Goal: Check status: Check status

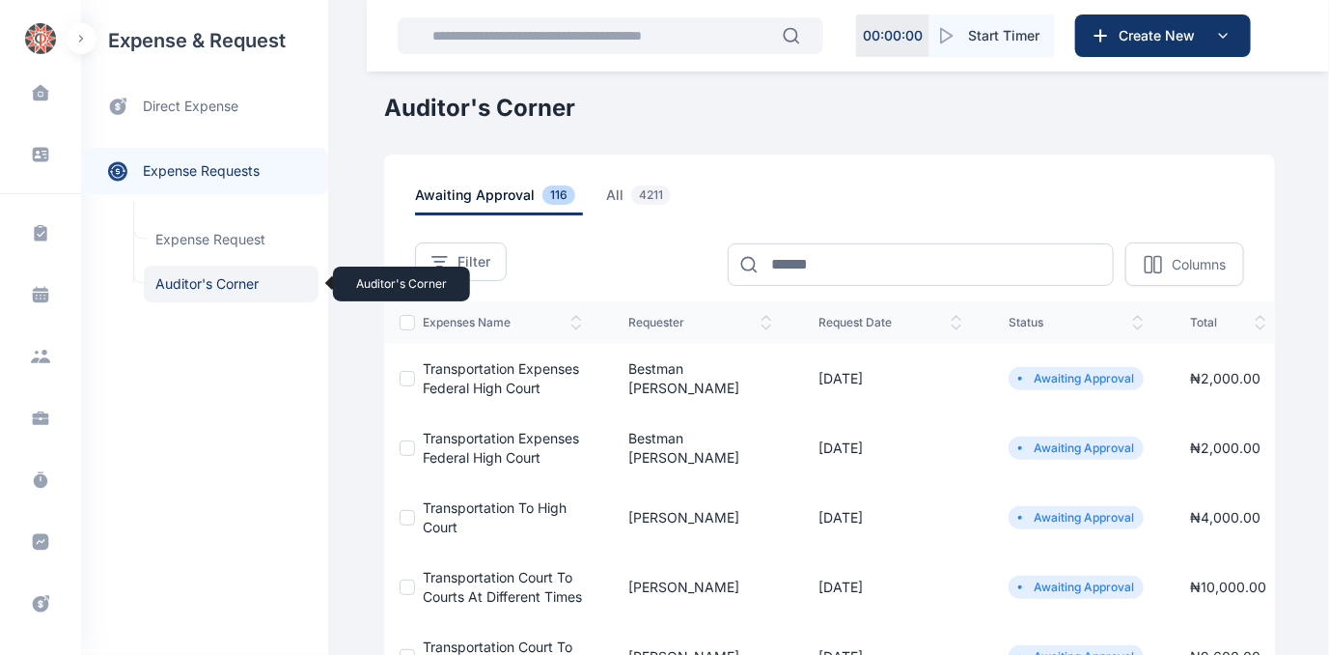
click at [185, 287] on span "Auditor's Corner Auditor's Corner" at bounding box center [231, 283] width 175 height 37
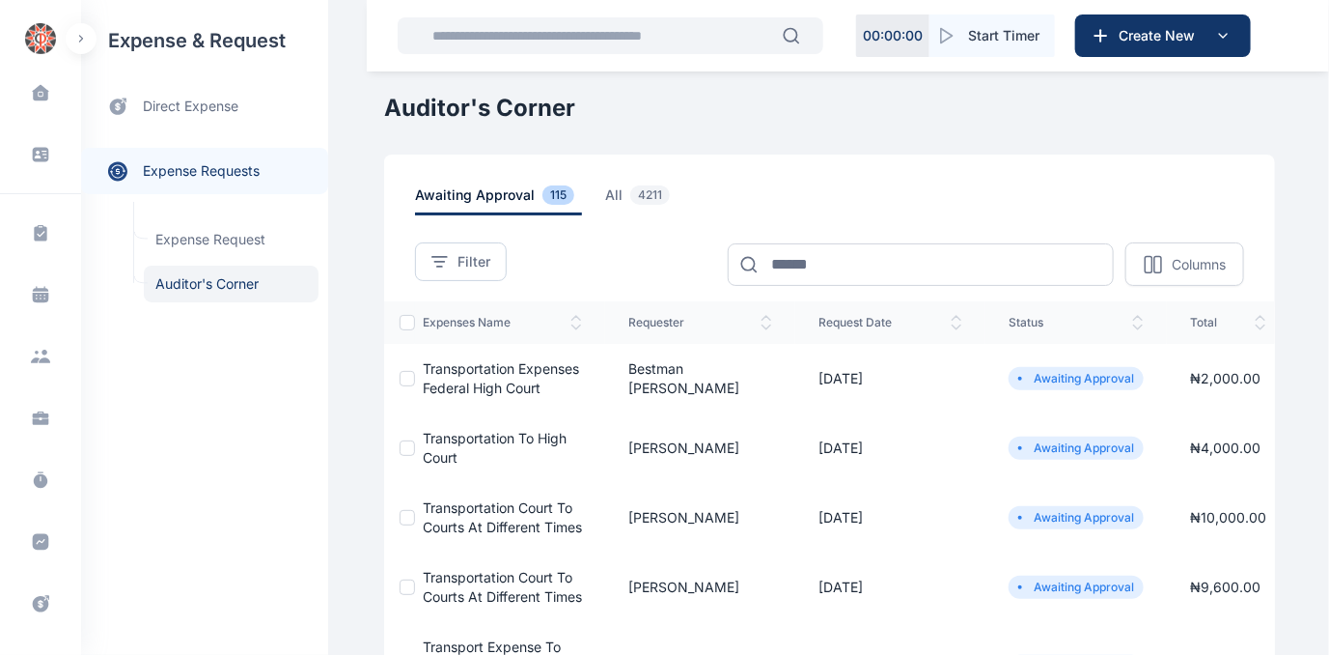
click at [454, 441] on span "Transportation to high court" at bounding box center [495, 448] width 144 height 36
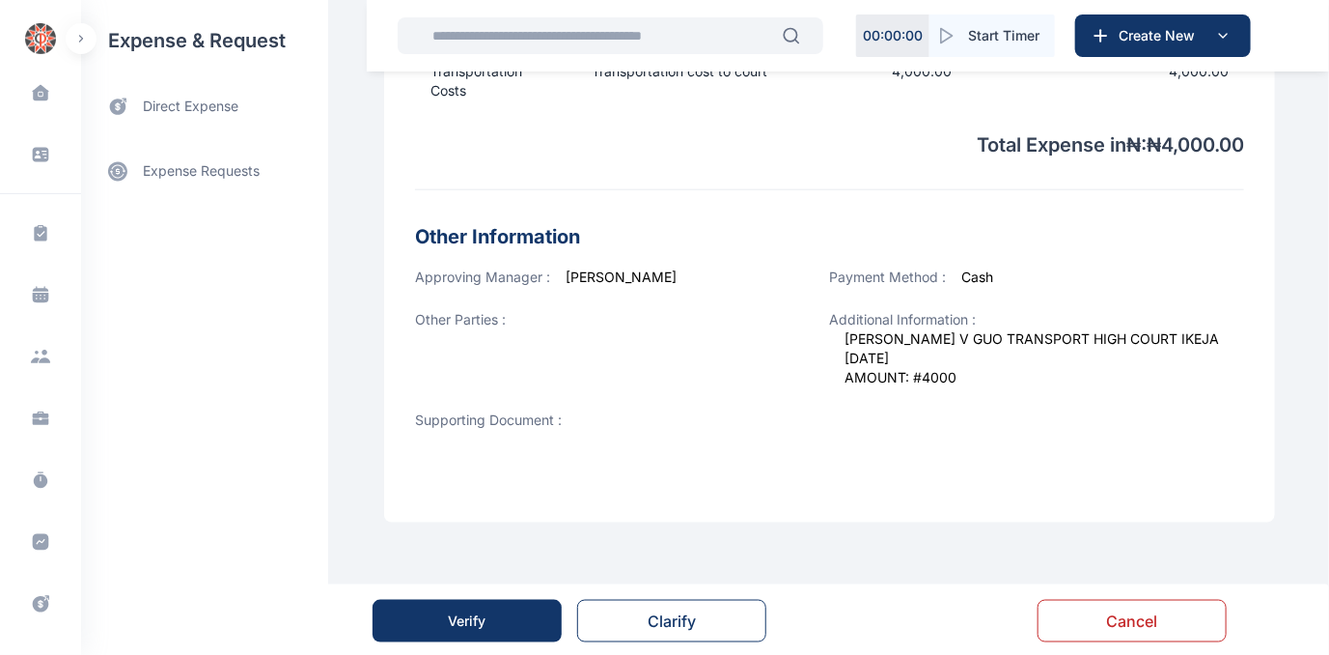
scroll to position [748, 0]
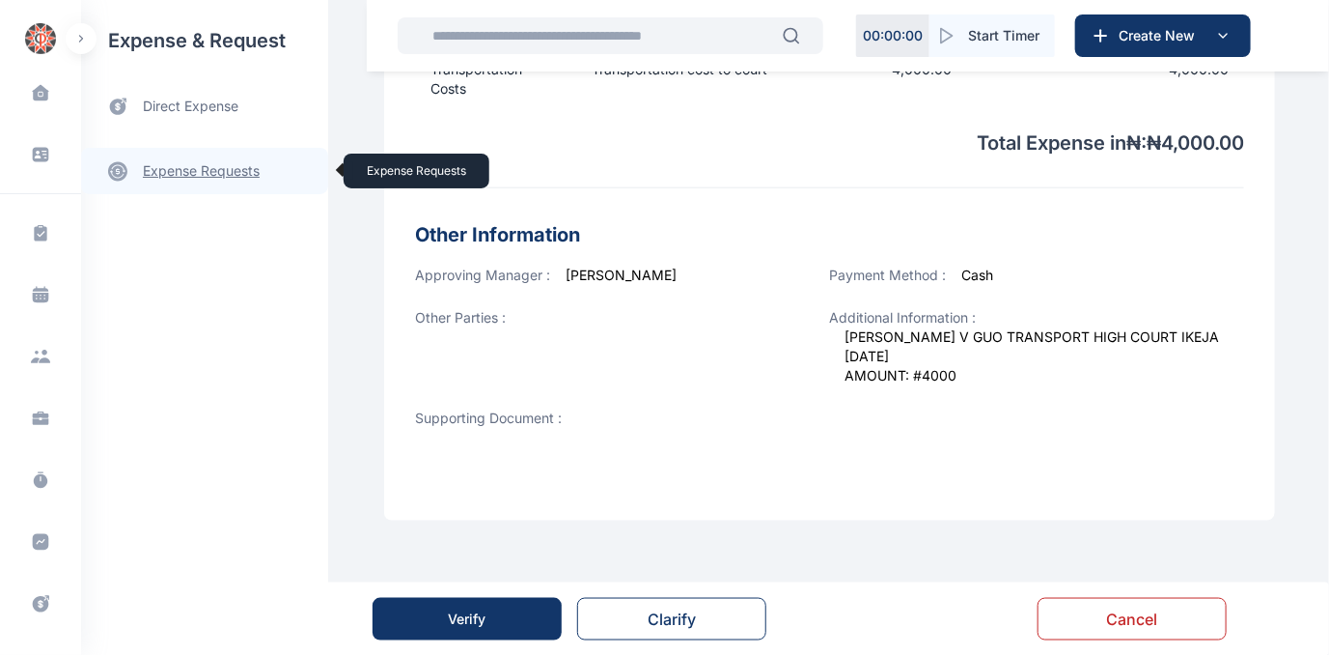
click at [215, 169] on link "expense requests expense requests" at bounding box center [204, 171] width 247 height 46
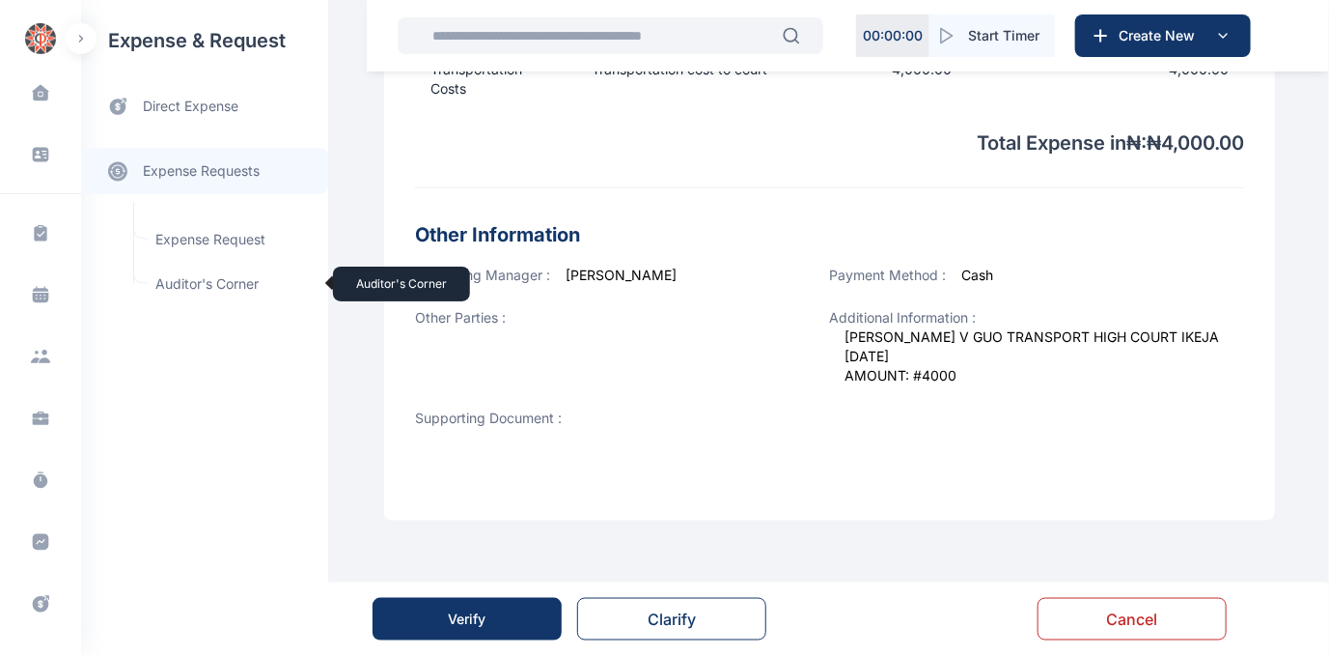
click at [195, 282] on span "Auditor's Corner Auditor's Corner" at bounding box center [231, 283] width 175 height 37
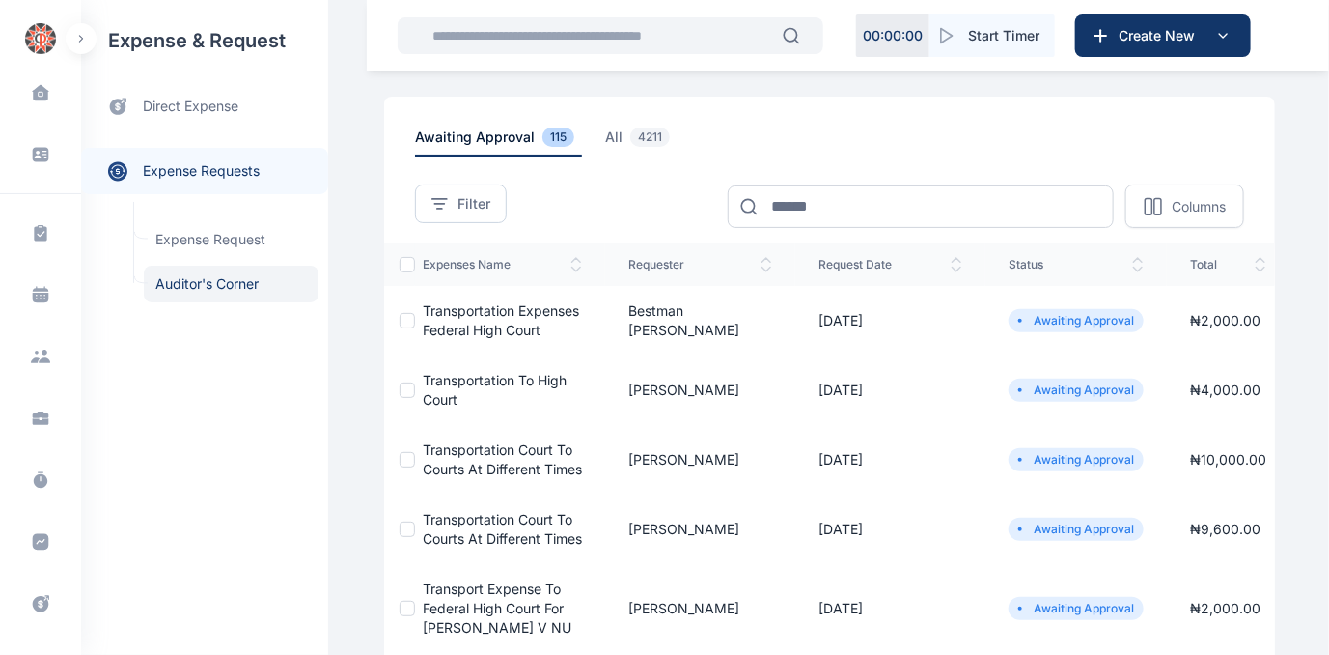
scroll to position [87, 0]
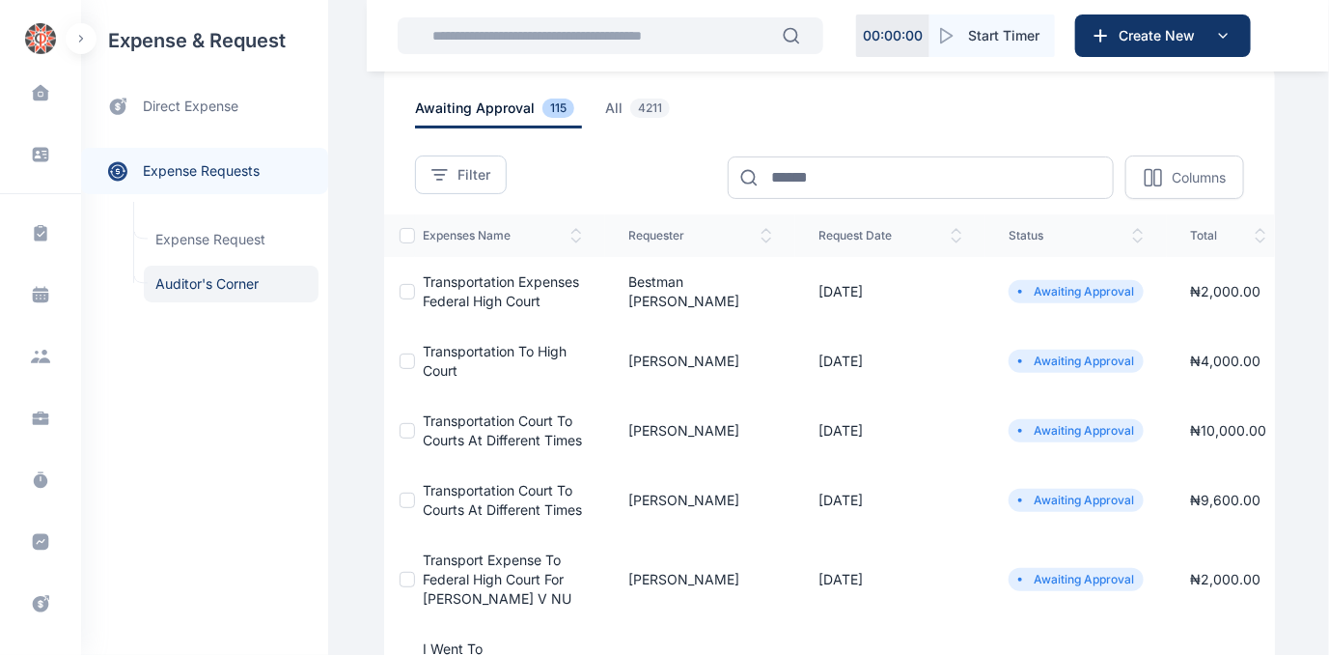
click at [440, 420] on span "Transportation court to courts at different times" at bounding box center [502, 430] width 159 height 36
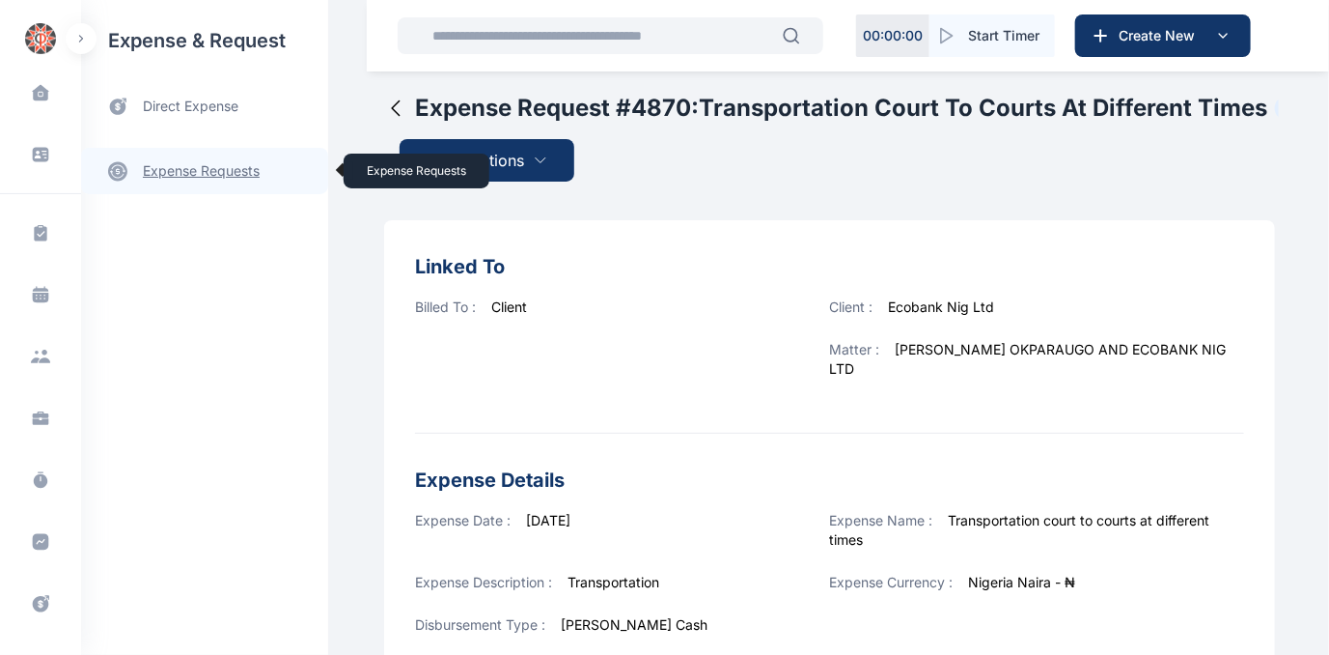
click at [184, 163] on link "expense requests expense requests" at bounding box center [204, 171] width 247 height 46
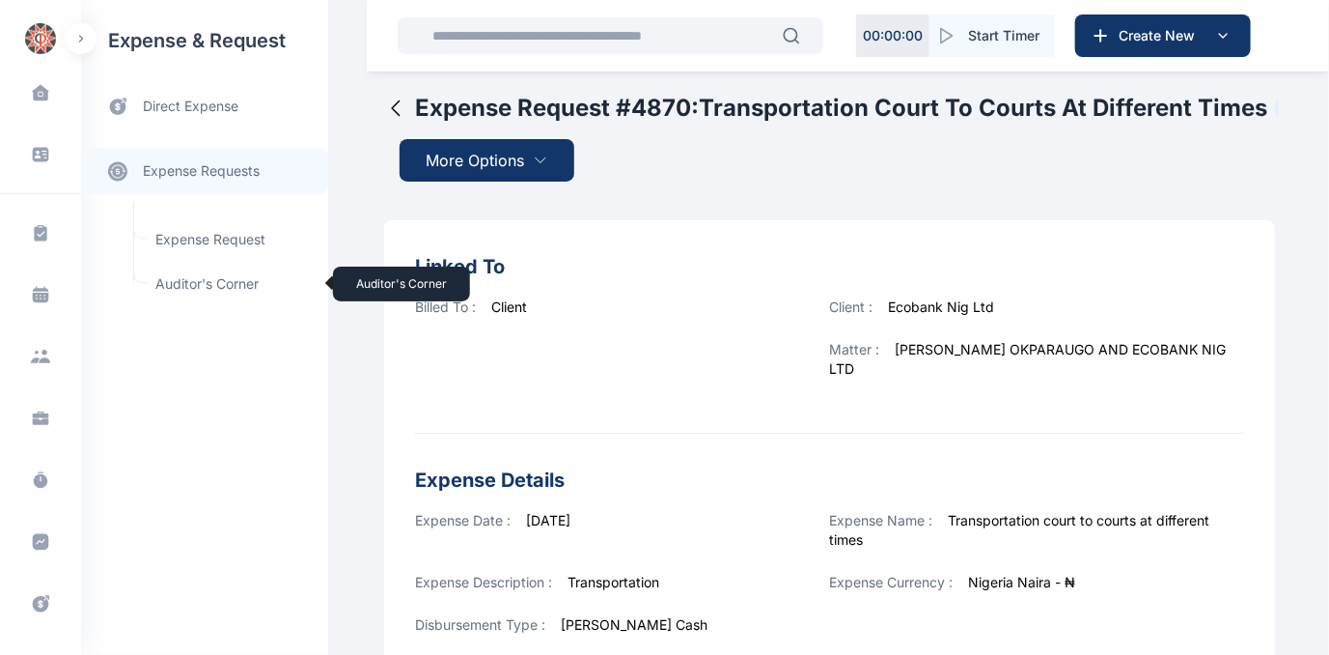
click at [182, 276] on span "Auditor's Corner Auditor's Corner" at bounding box center [231, 283] width 175 height 37
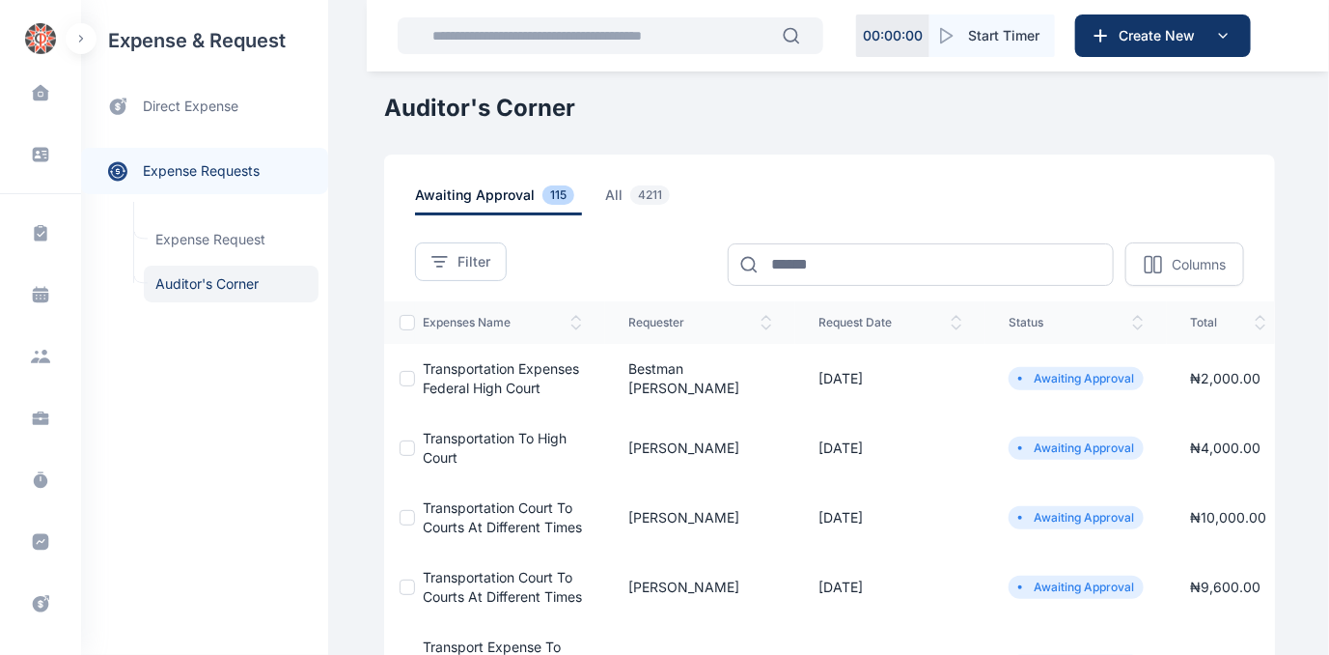
click at [465, 602] on span "Transportation court to courts at different times" at bounding box center [502, 587] width 159 height 36
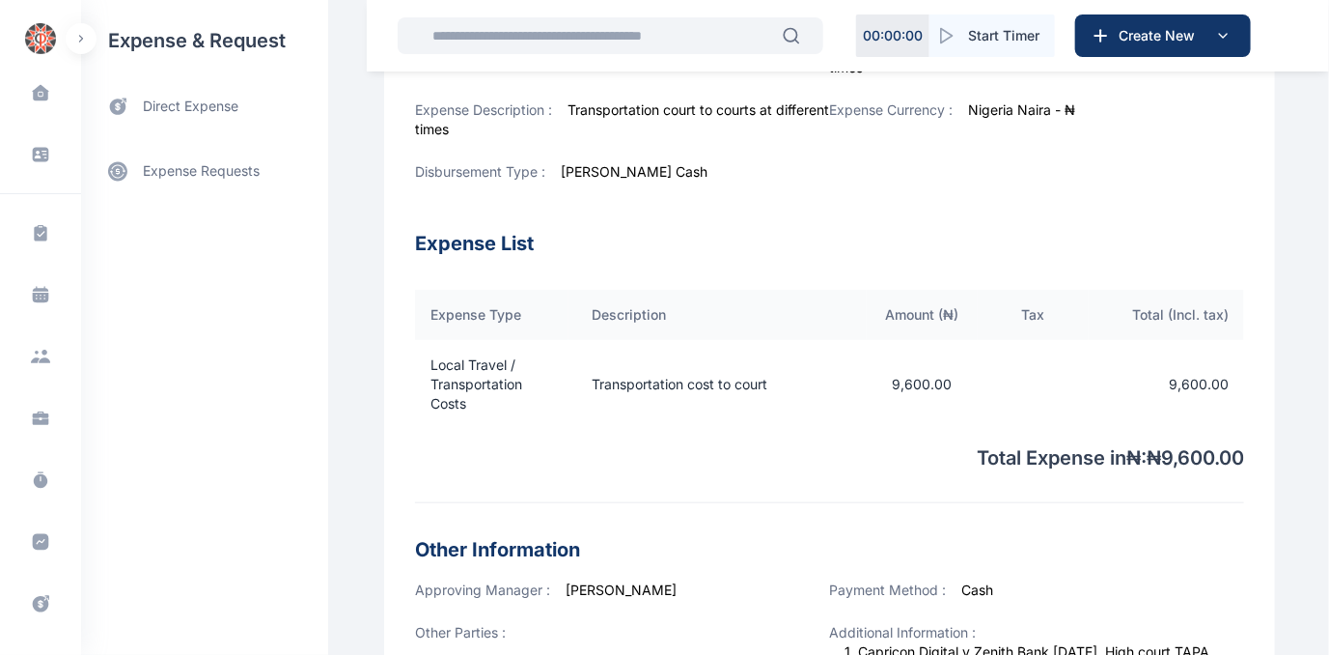
scroll to position [702, 0]
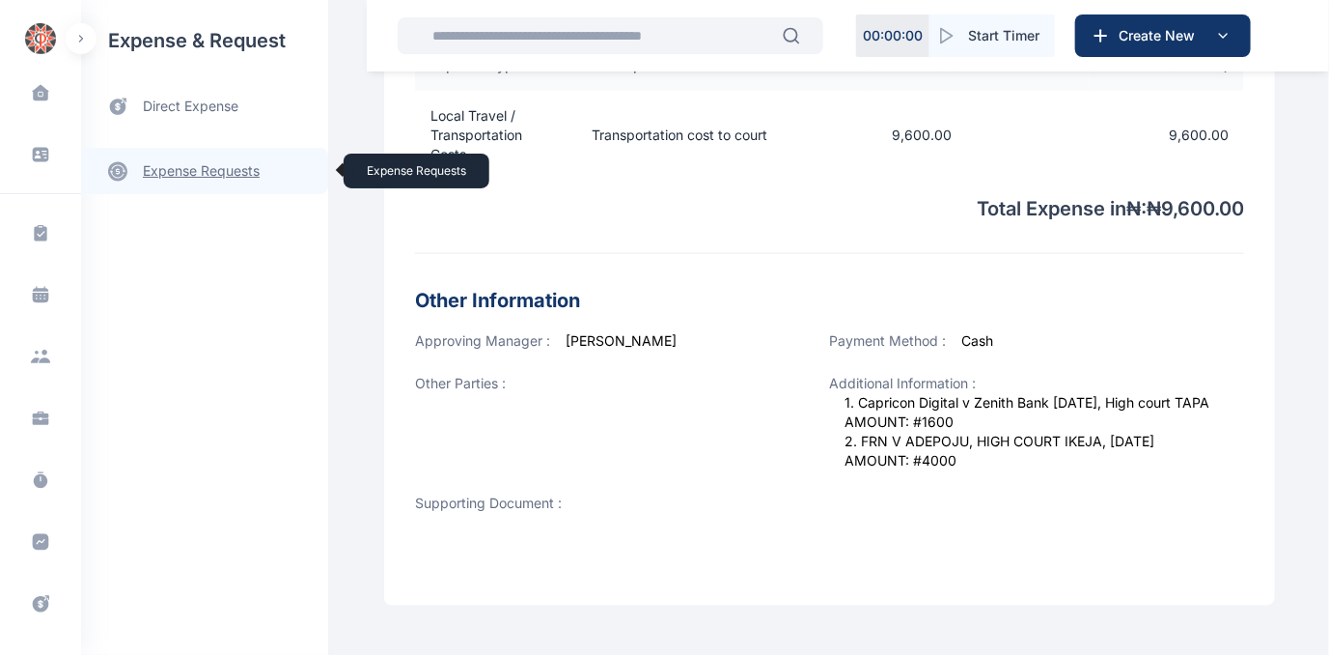
click at [196, 165] on link "expense requests expense requests" at bounding box center [204, 171] width 247 height 46
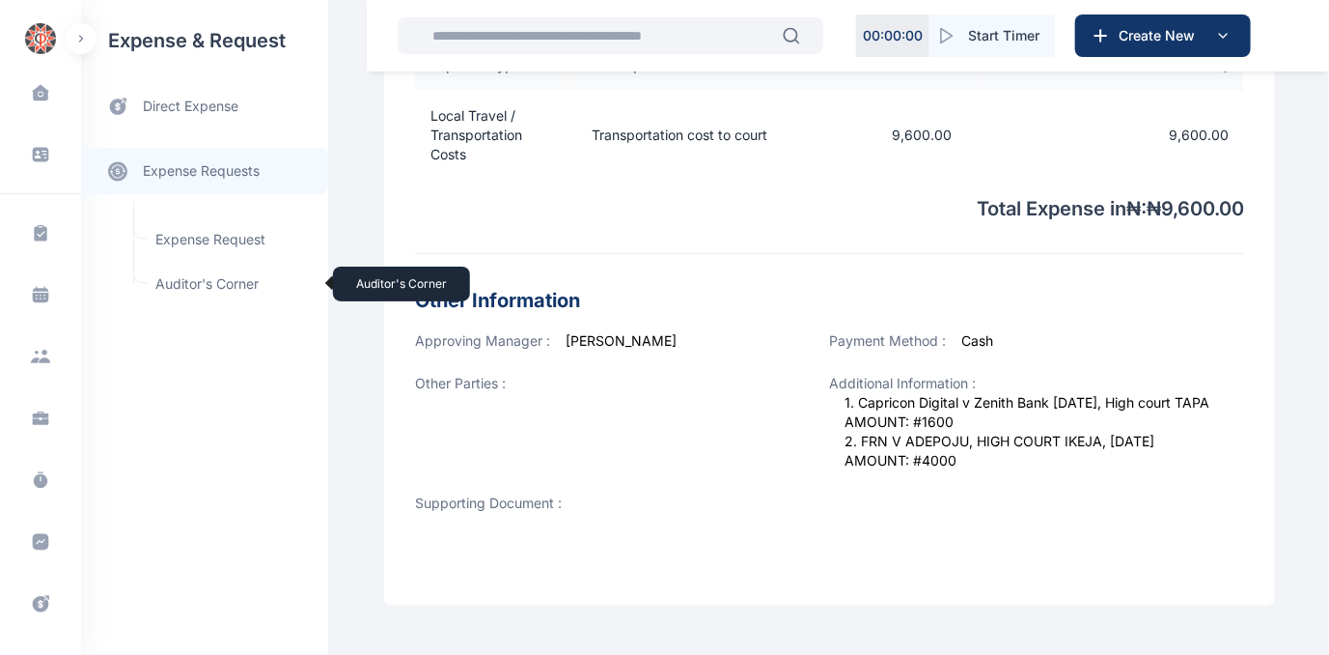
click at [193, 276] on span "Auditor's Corner Auditor's Corner" at bounding box center [231, 283] width 175 height 37
